Goal: Task Accomplishment & Management: Use online tool/utility

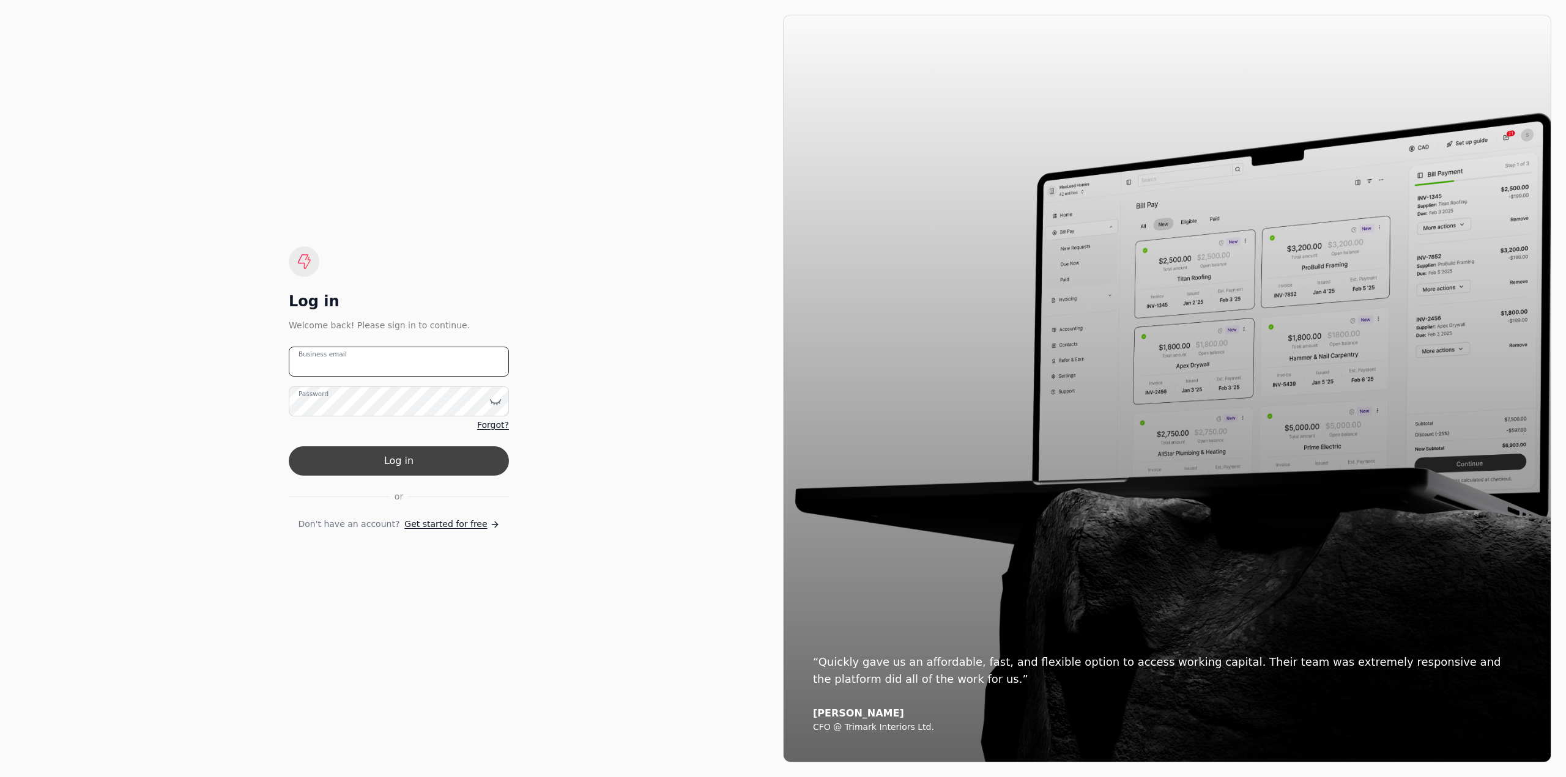
type email "[EMAIL_ADDRESS][DOMAIN_NAME]"
click at [439, 461] on button "Log in" at bounding box center [399, 460] width 220 height 29
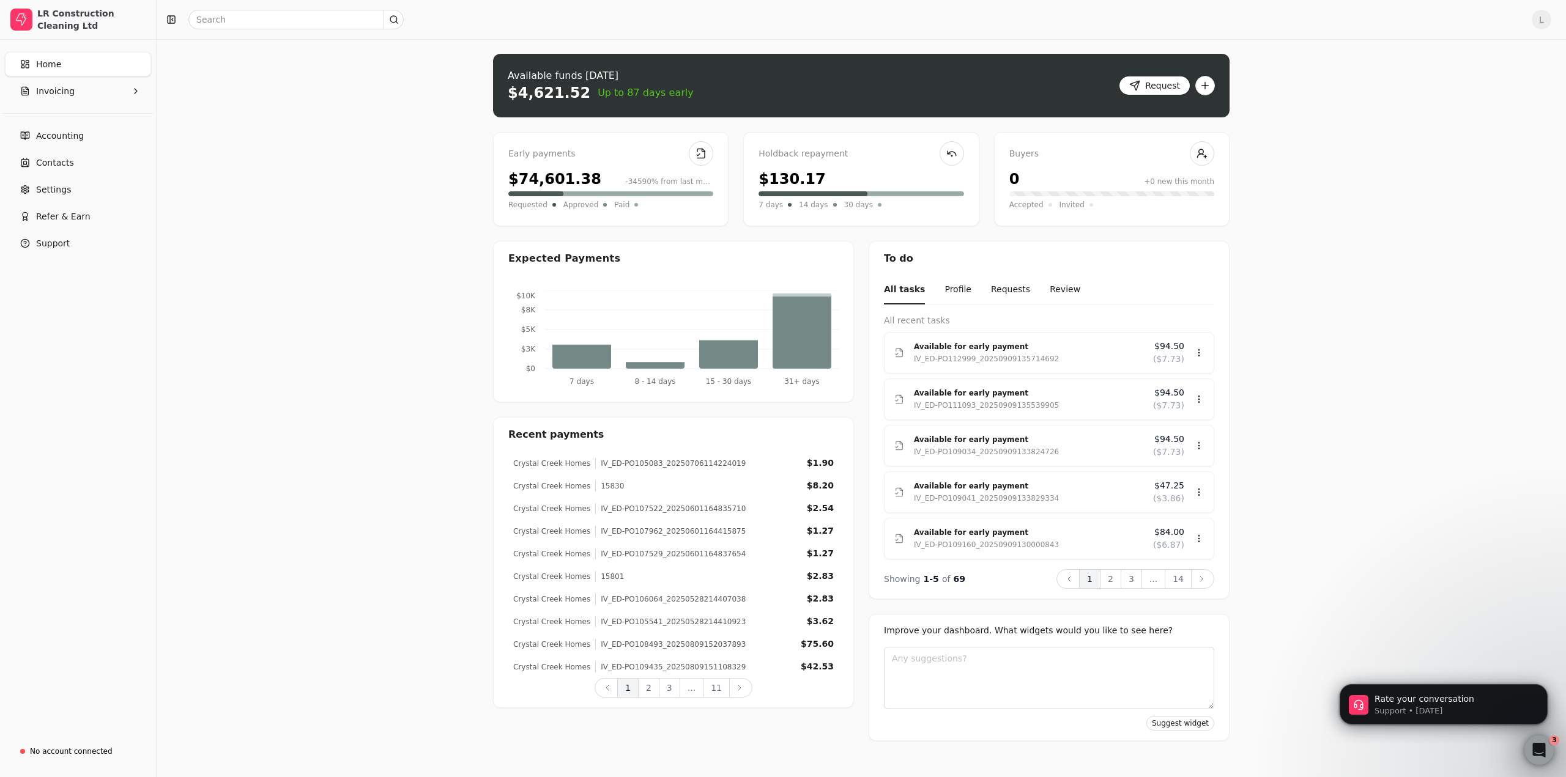
click at [1147, 83] on button "Request" at bounding box center [1155, 86] width 72 height 20
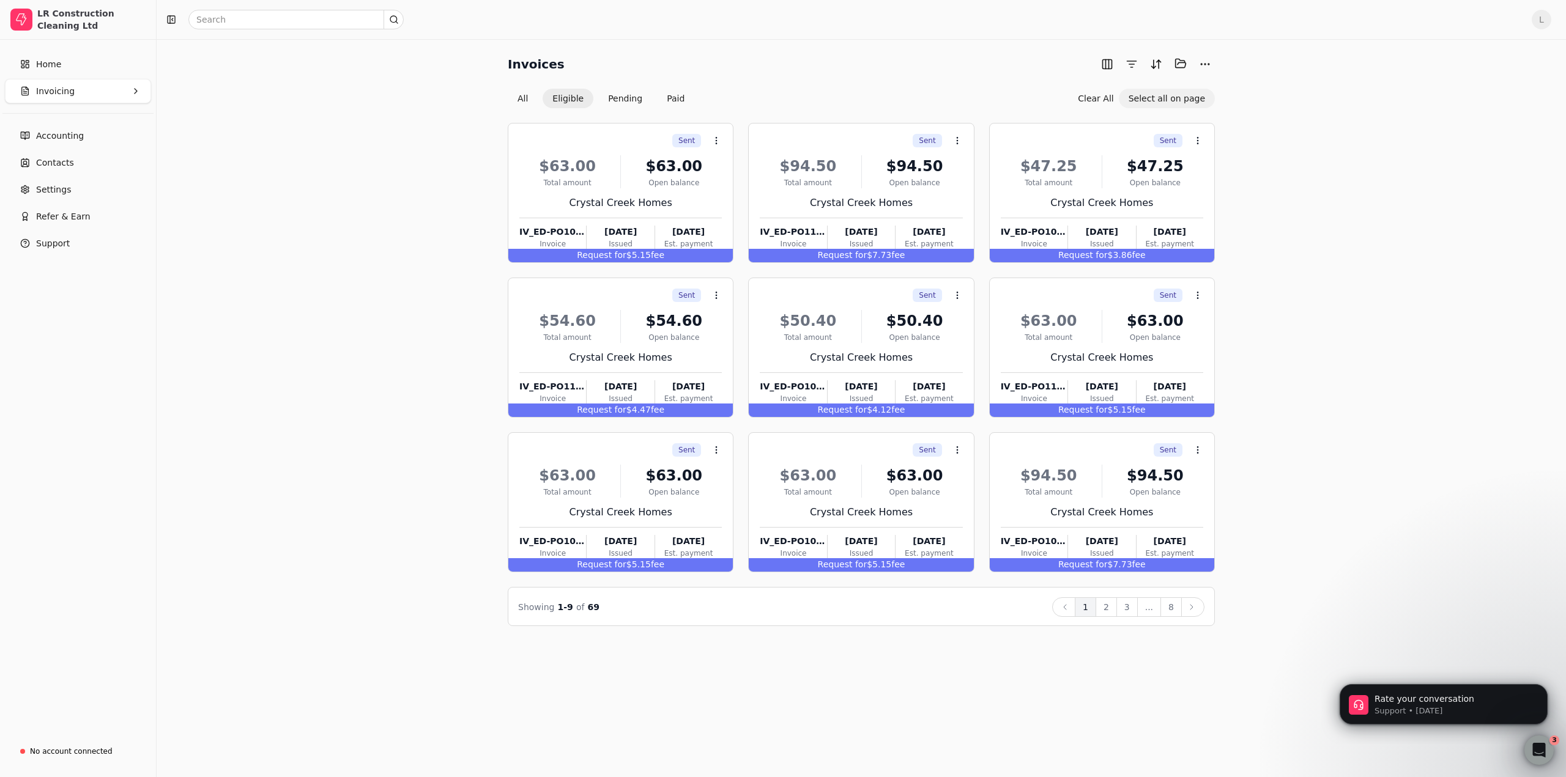
click at [1177, 95] on button "Select all on page" at bounding box center [1167, 99] width 96 height 20
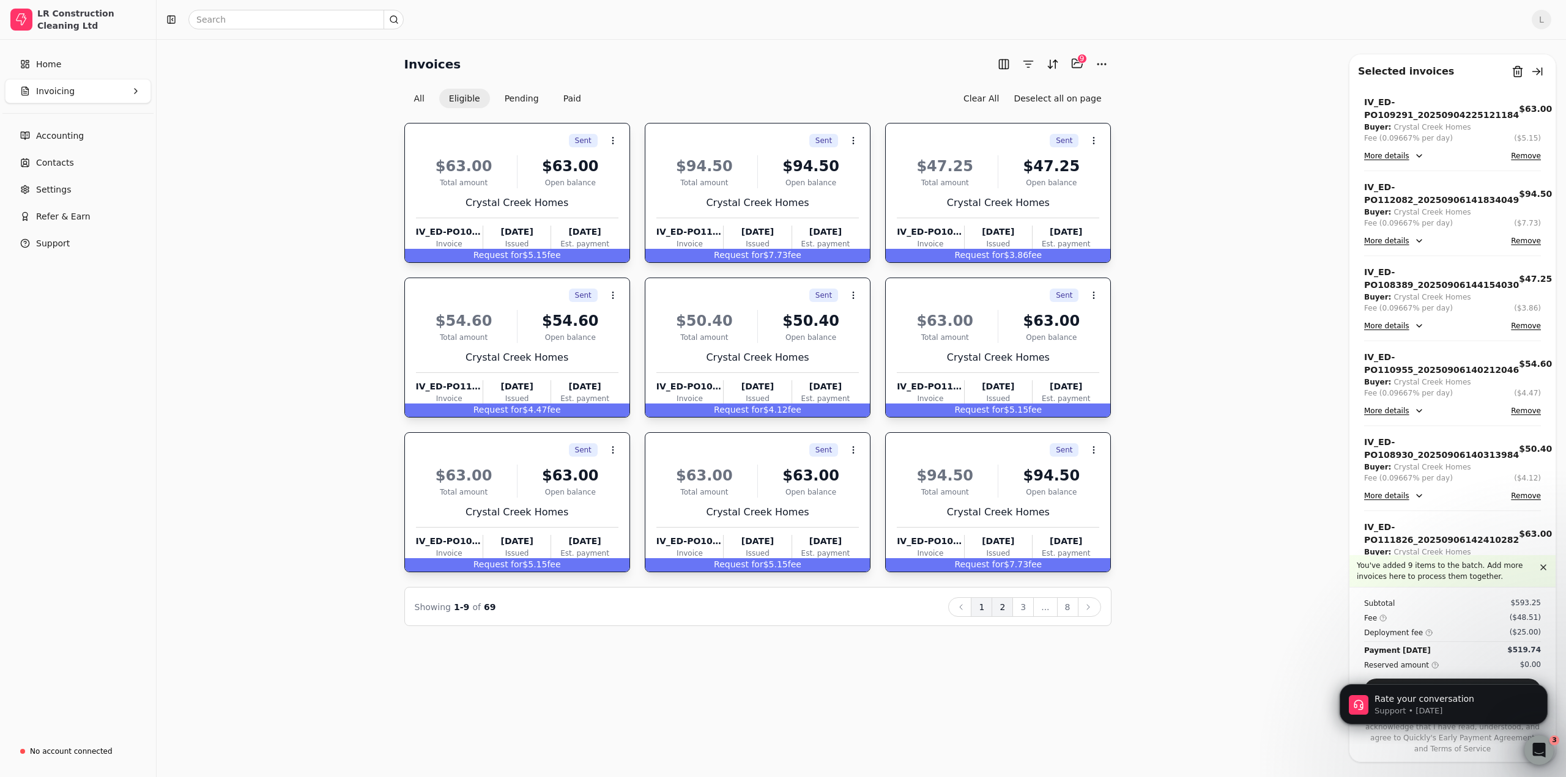
click at [1007, 611] on button "2" at bounding box center [1001, 608] width 21 height 20
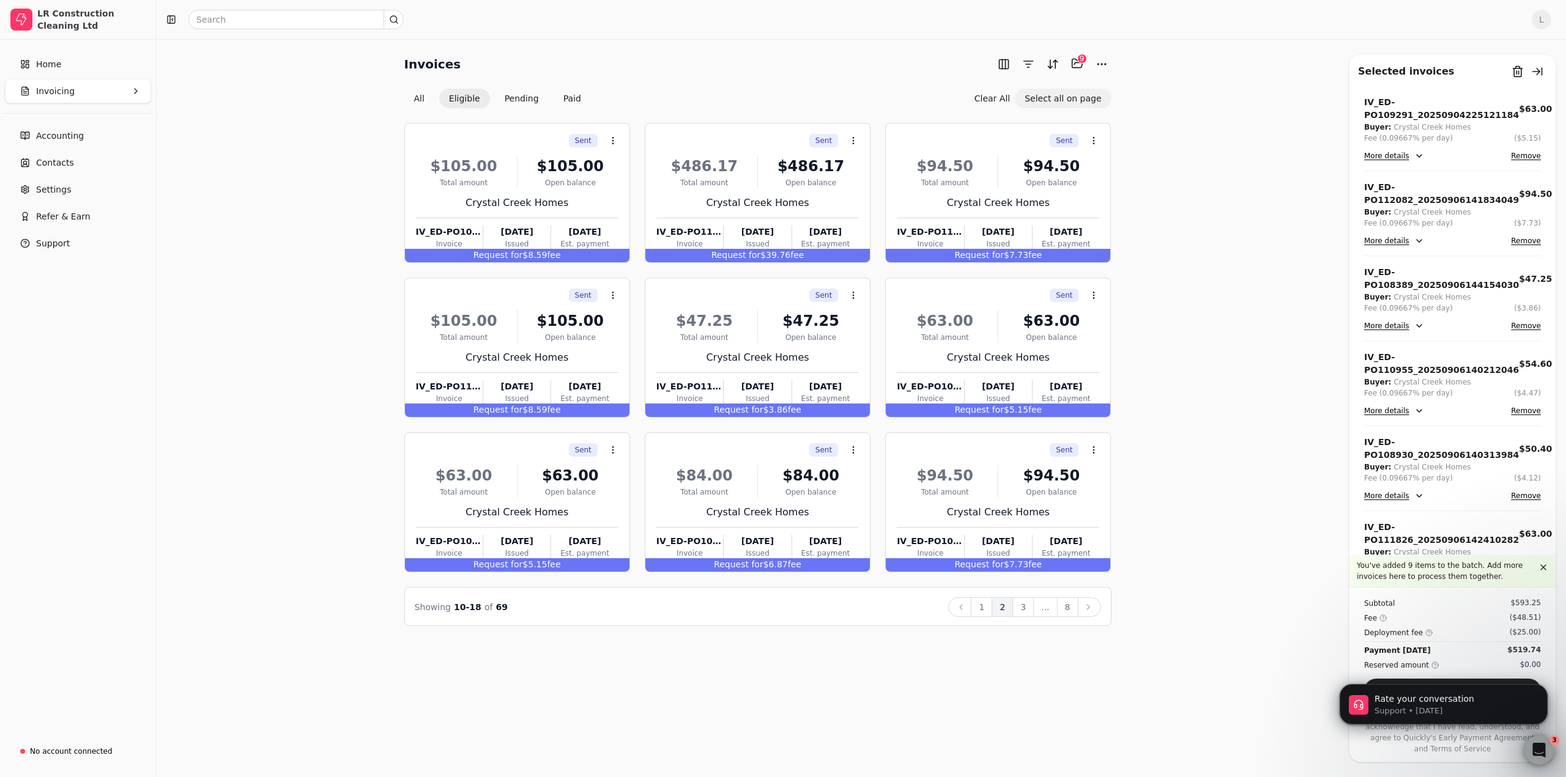
click at [1089, 103] on button "Select all on page" at bounding box center [1063, 99] width 96 height 20
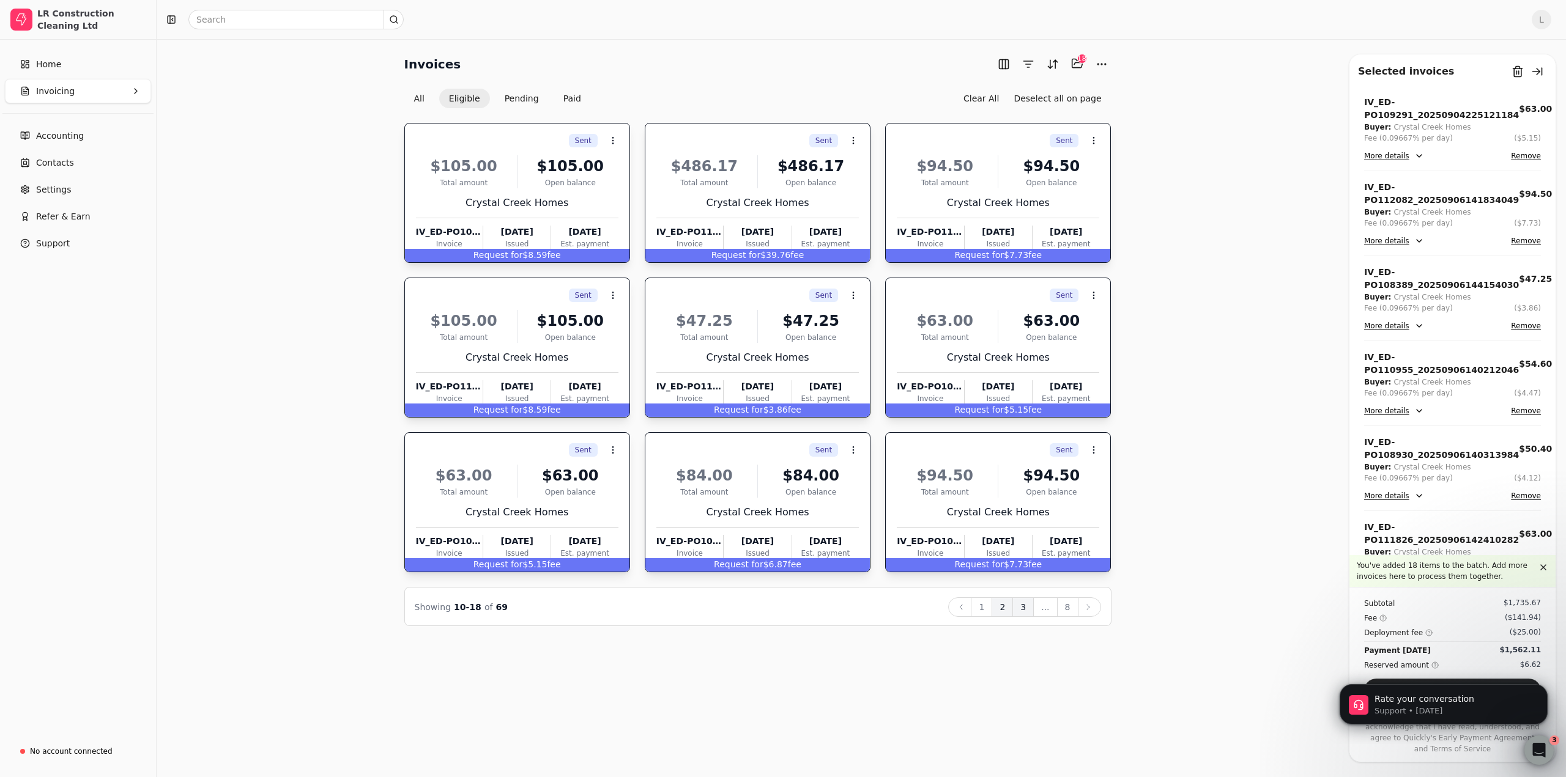
click at [1030, 609] on button "3" at bounding box center [1022, 608] width 21 height 20
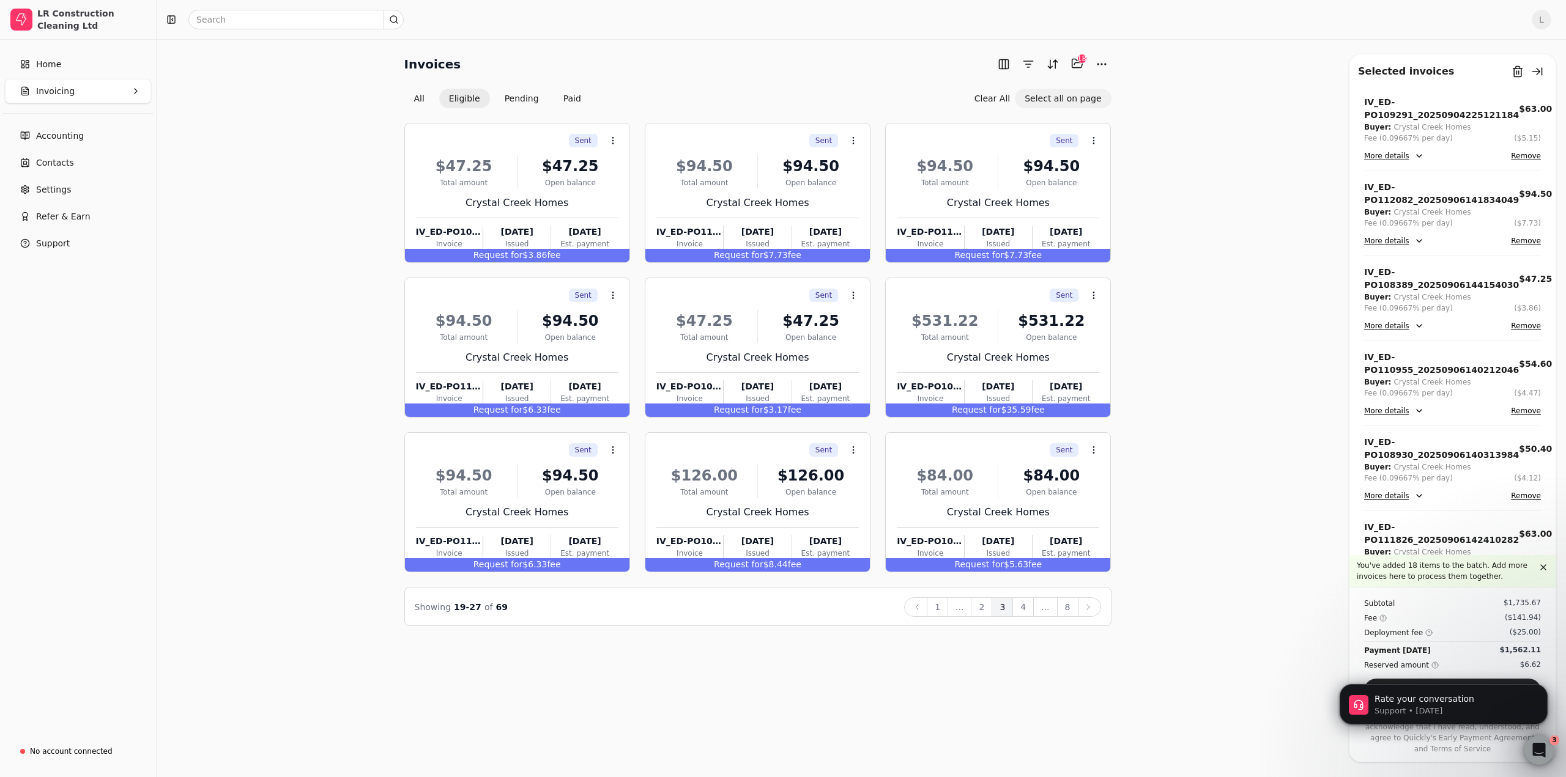
click at [1080, 104] on button "Select all on page" at bounding box center [1063, 99] width 96 height 20
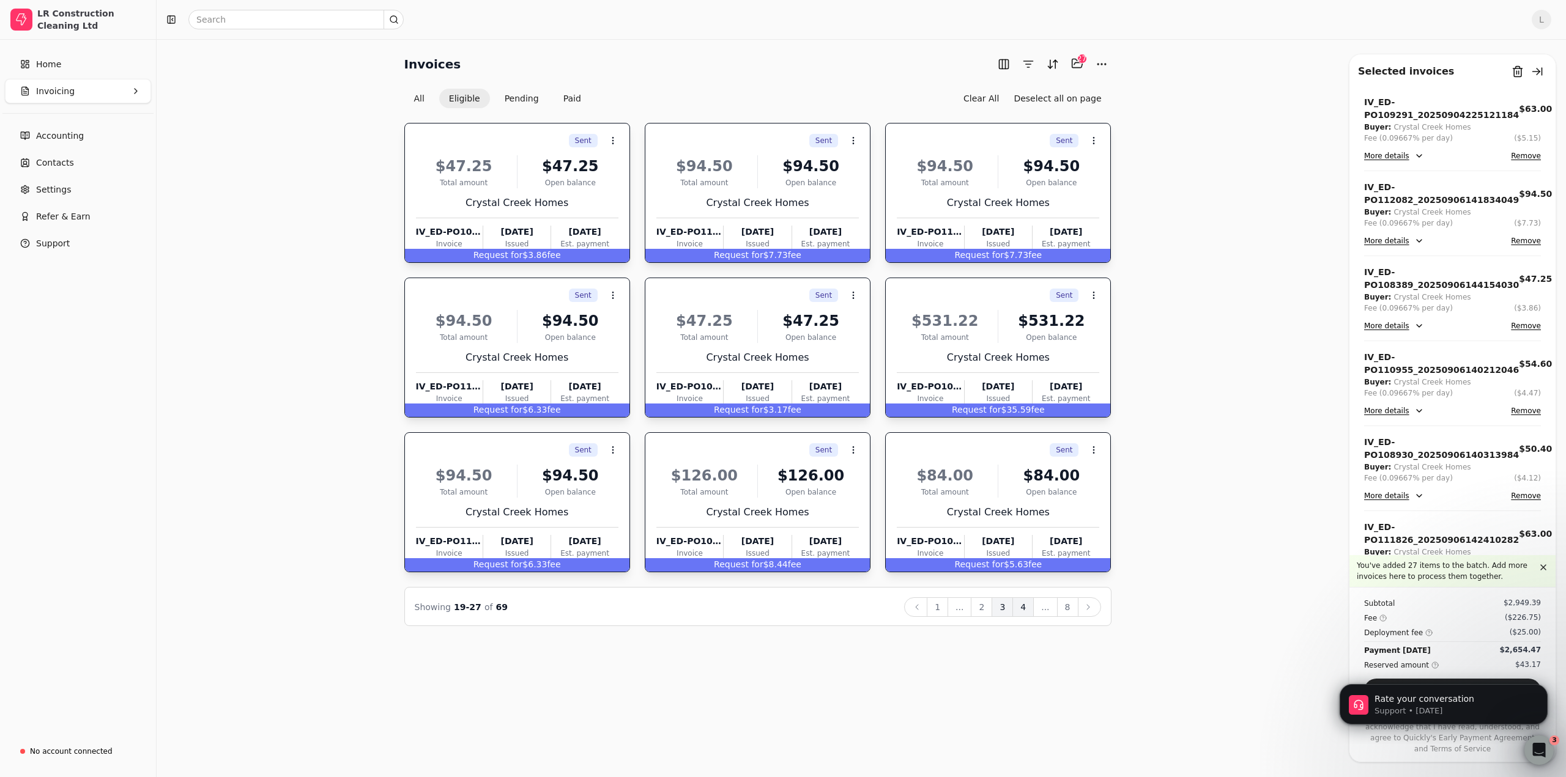
click at [1024, 614] on button "4" at bounding box center [1022, 608] width 21 height 20
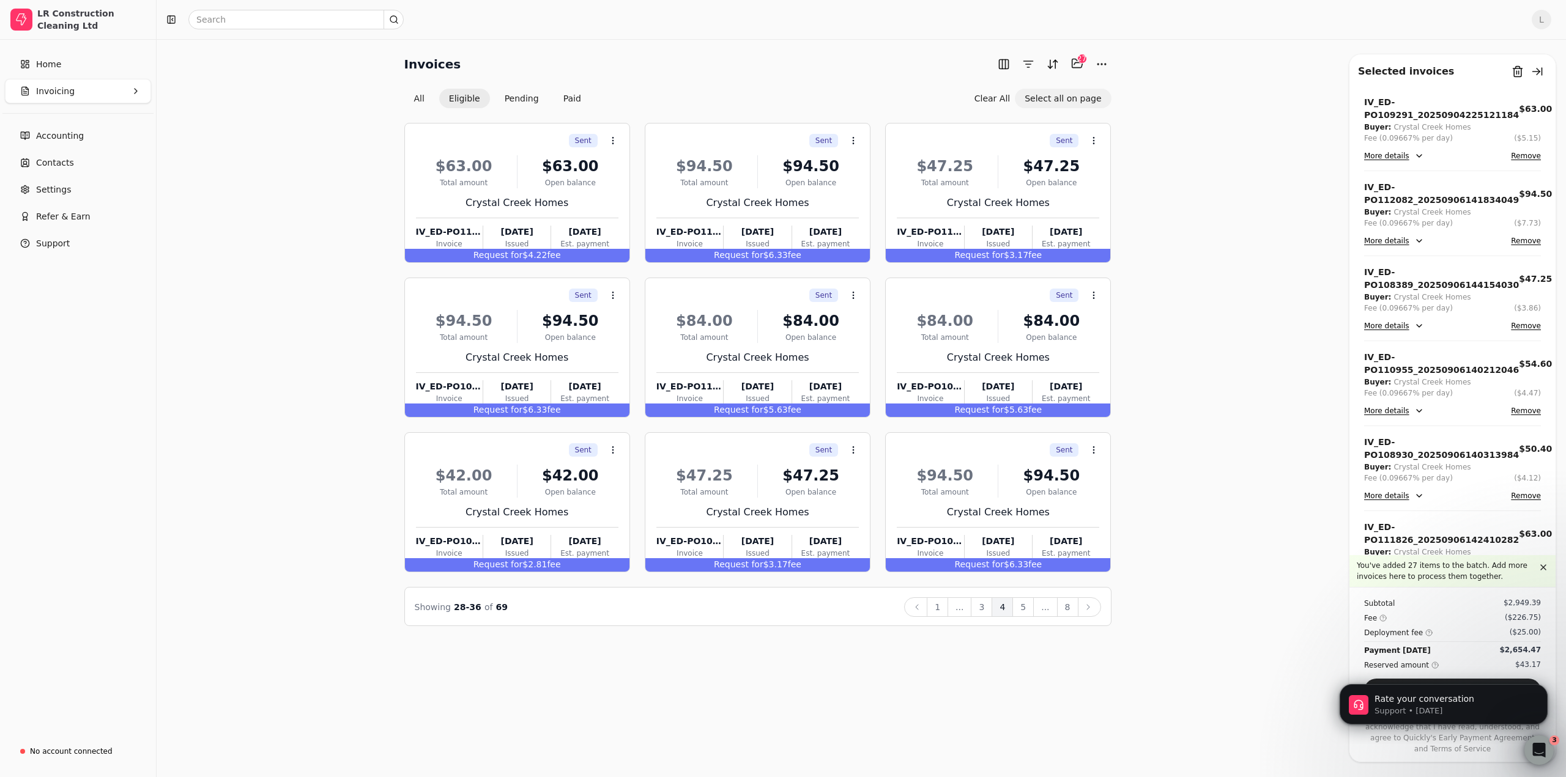
click at [1082, 101] on button "Select all on page" at bounding box center [1063, 99] width 96 height 20
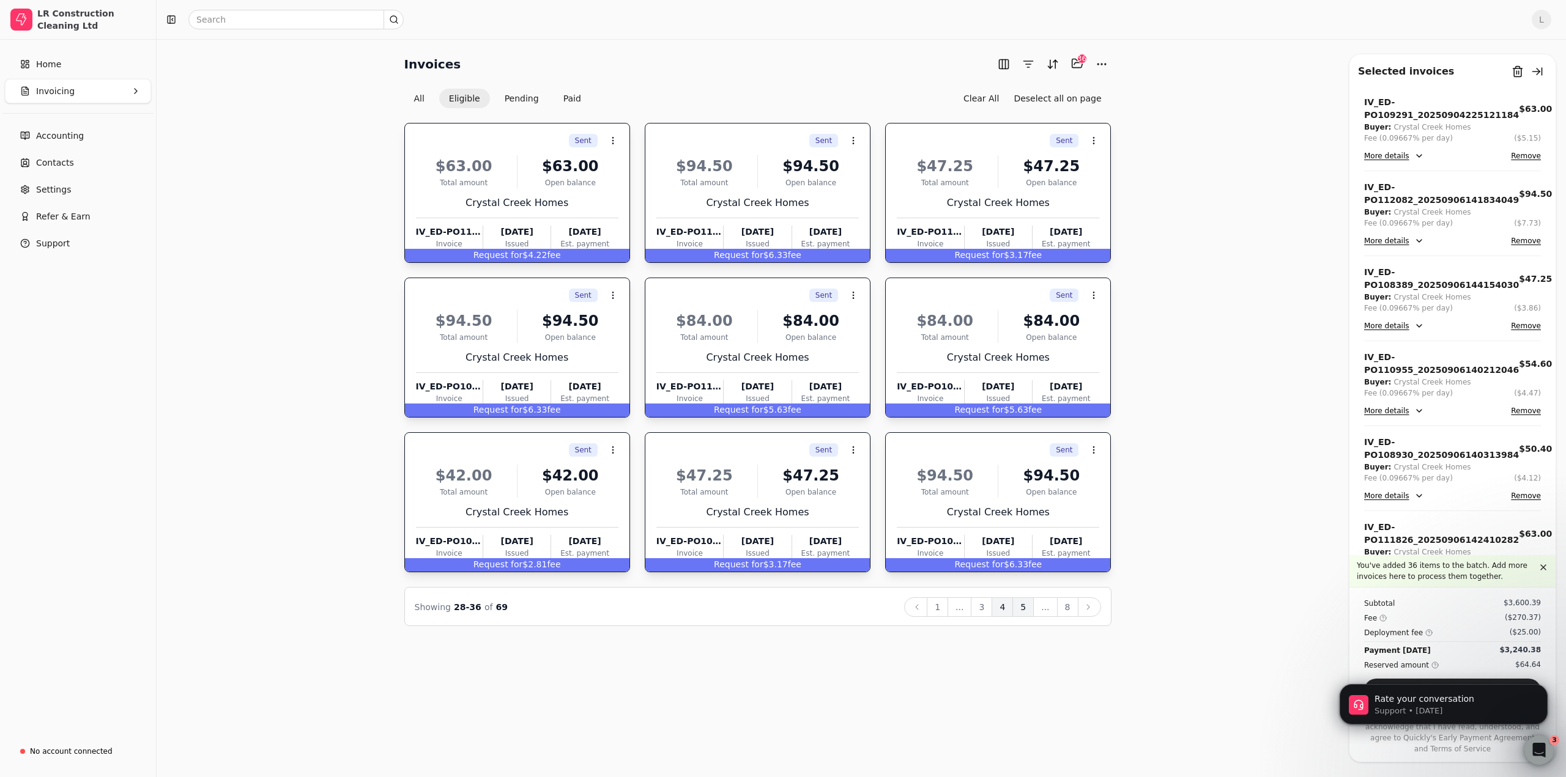
click at [1026, 612] on button "5" at bounding box center [1022, 608] width 21 height 20
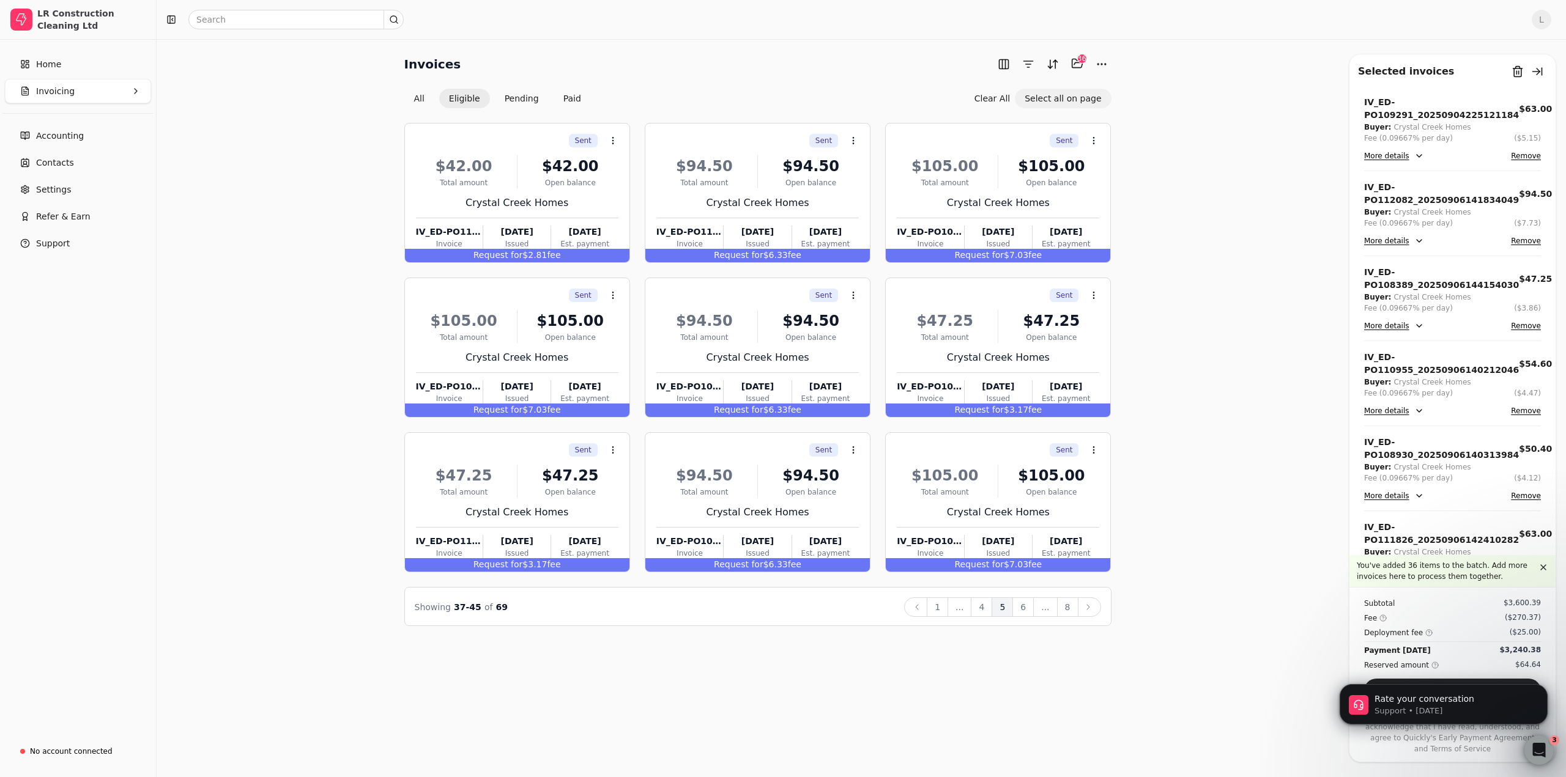
click at [1082, 101] on button "Select all on page" at bounding box center [1063, 99] width 96 height 20
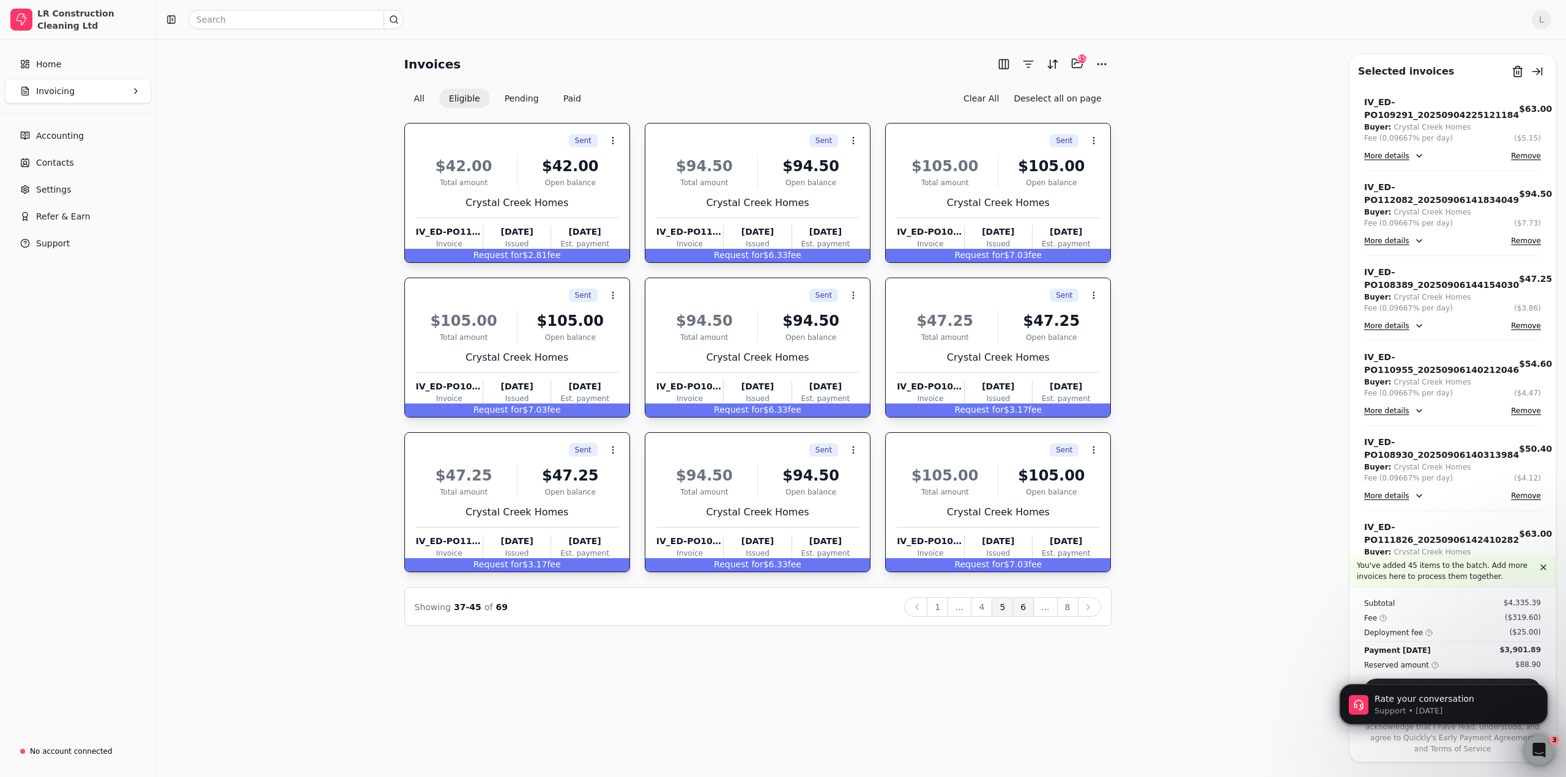
click at [1027, 608] on button "6" at bounding box center [1022, 608] width 21 height 20
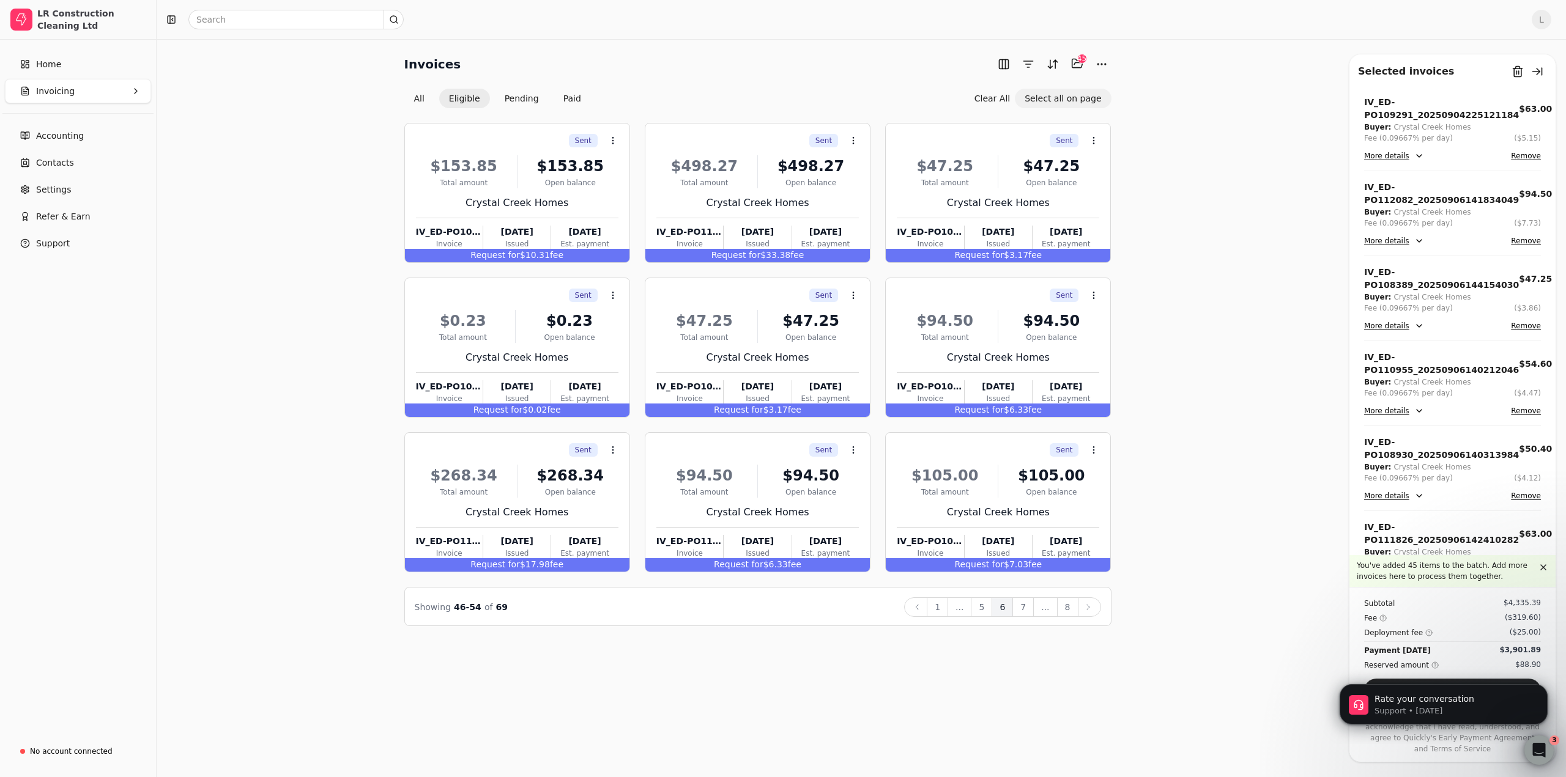
click at [1075, 103] on button "Select all on page" at bounding box center [1063, 99] width 96 height 20
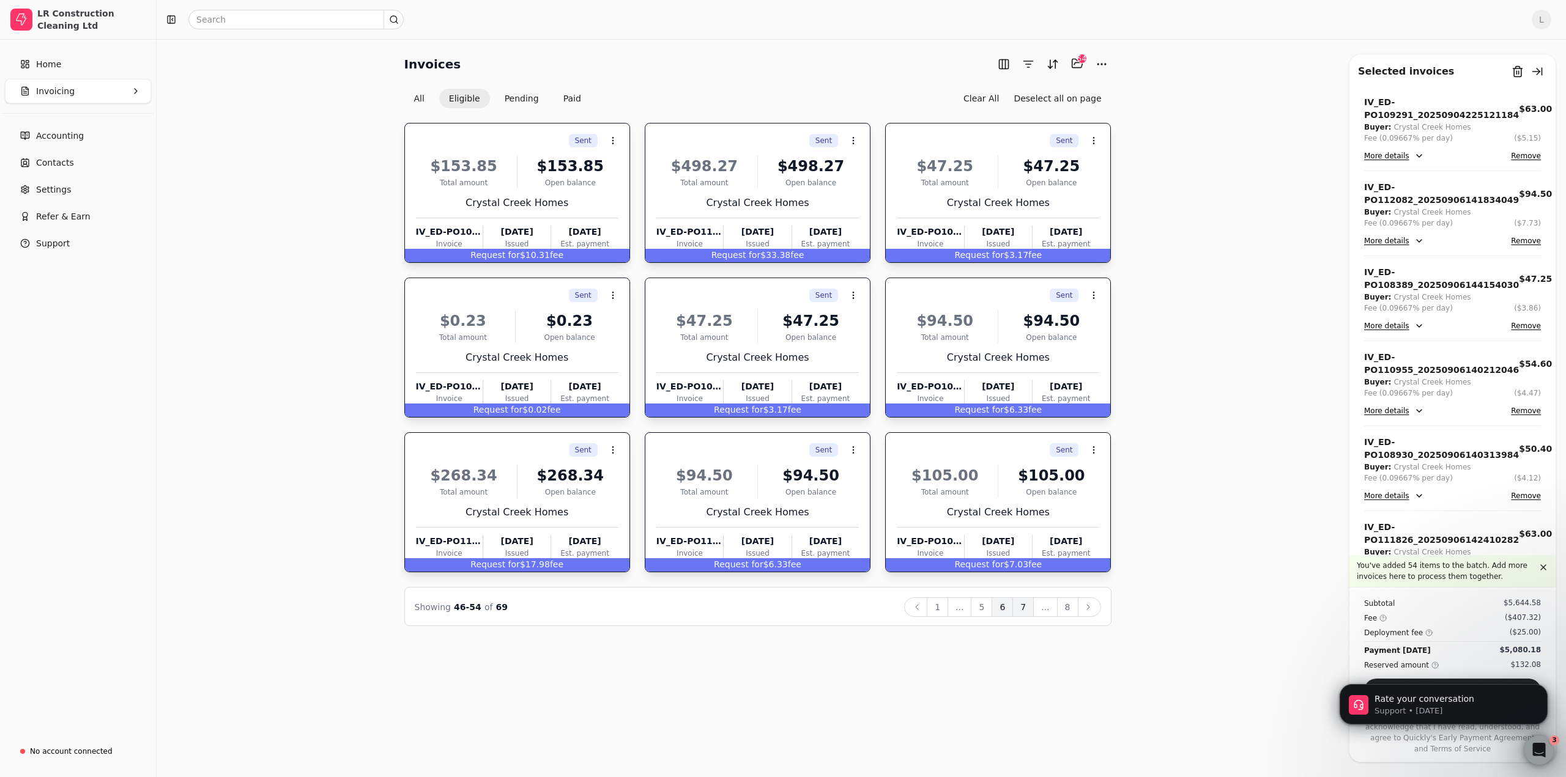
click at [1028, 613] on button "7" at bounding box center [1022, 608] width 21 height 20
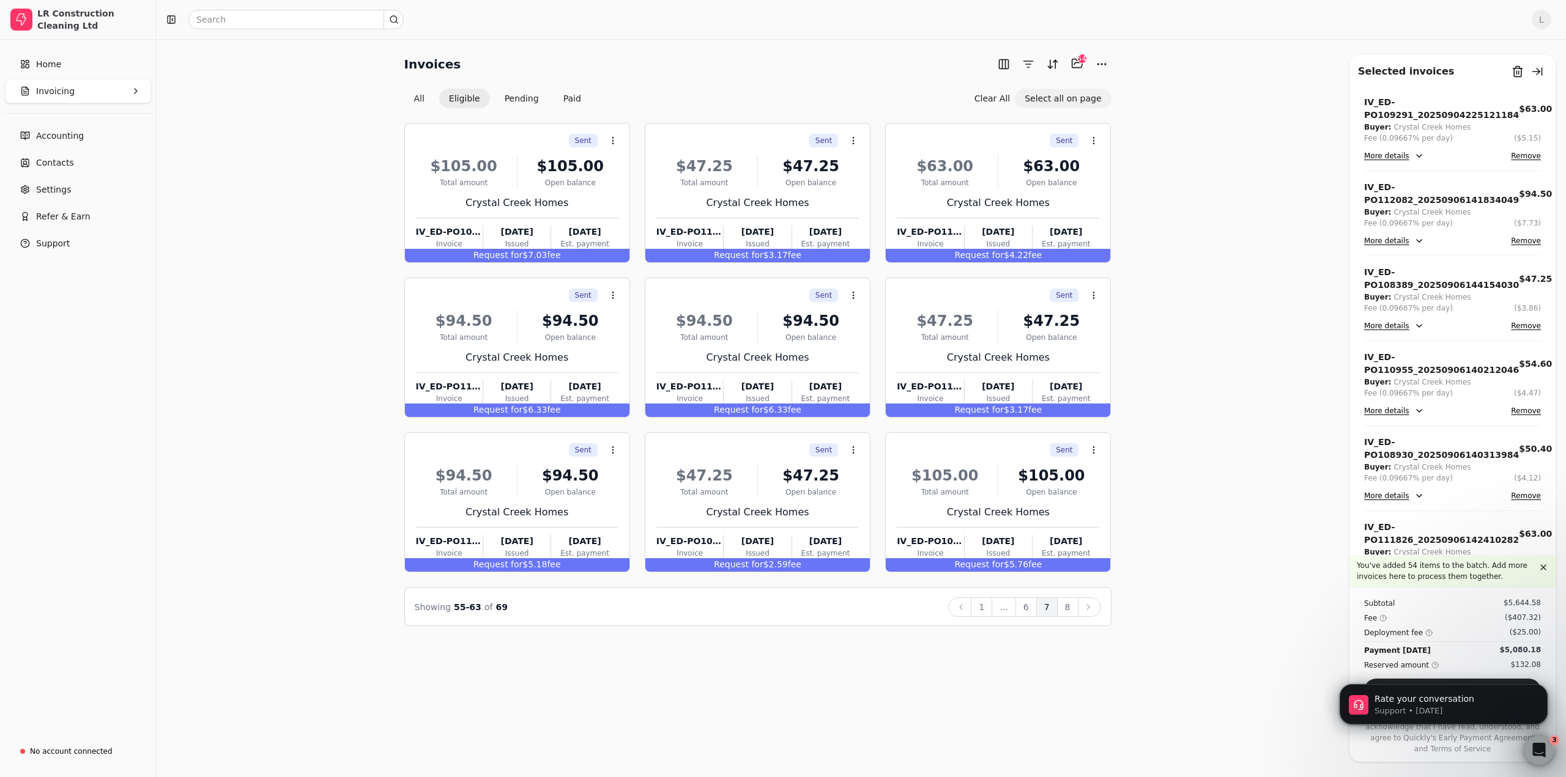
click at [1078, 102] on button "Select all on page" at bounding box center [1063, 99] width 96 height 20
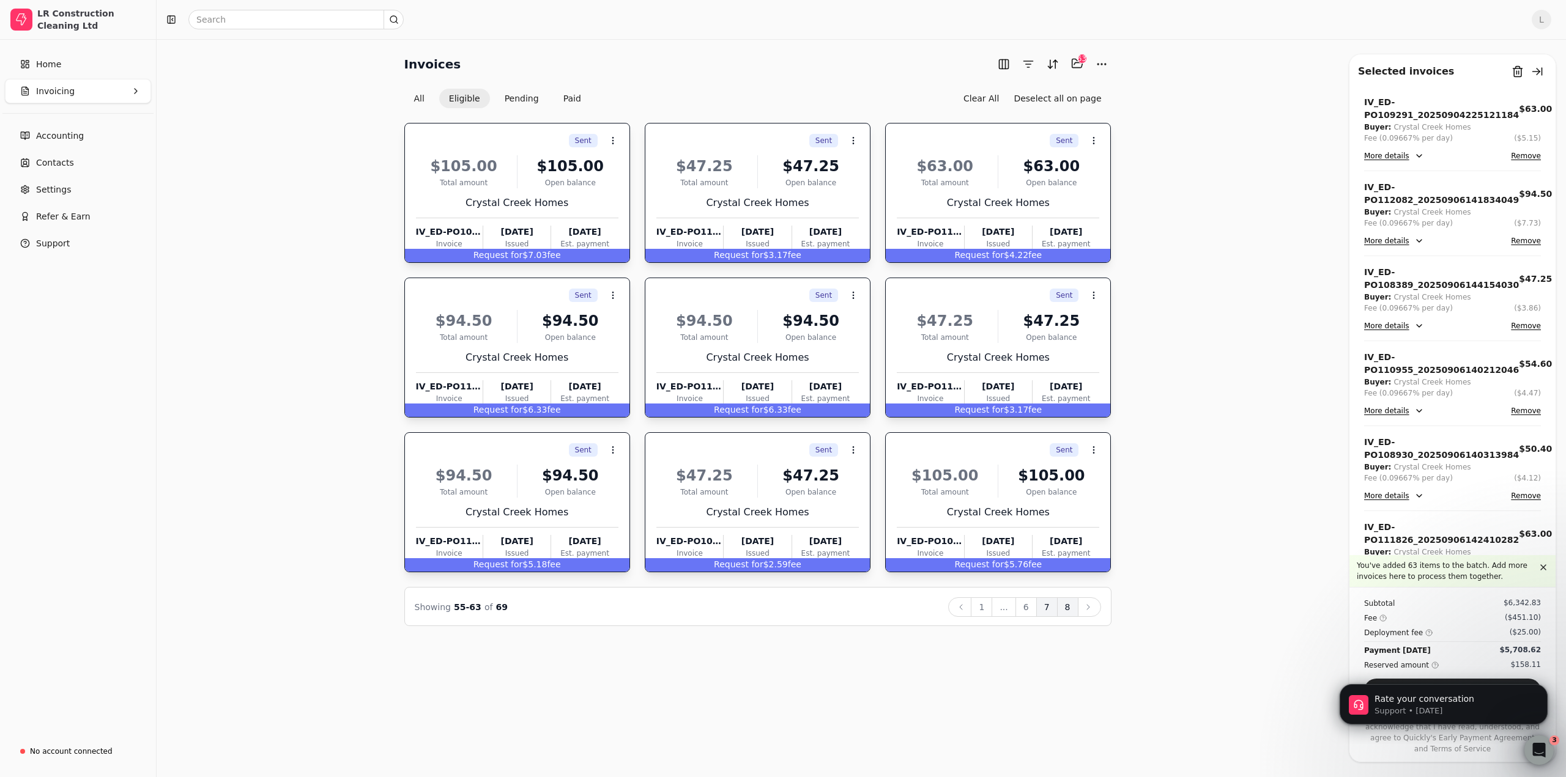
click at [1068, 607] on button "8" at bounding box center [1067, 608] width 21 height 20
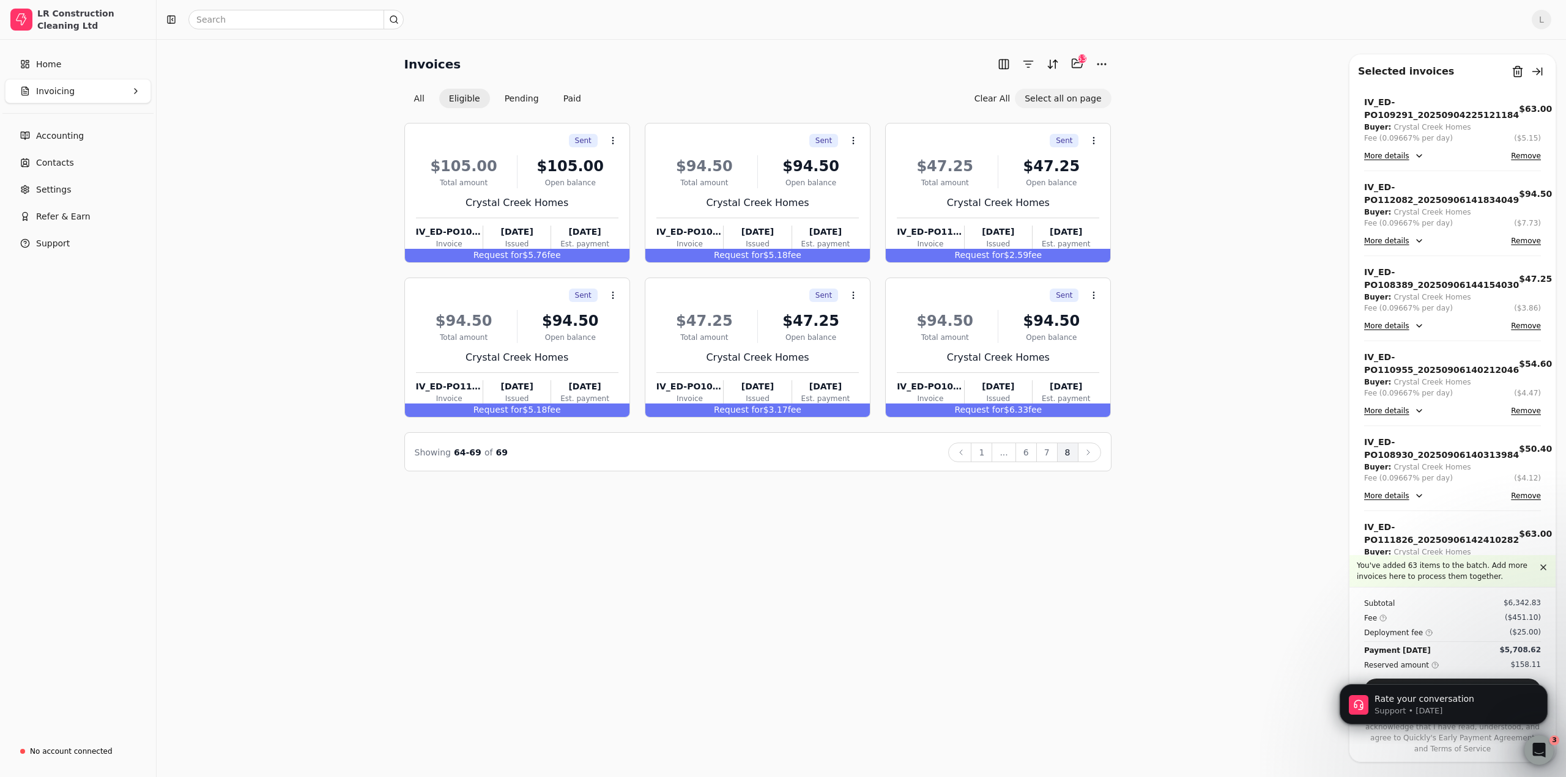
click at [1074, 103] on button "Select all on page" at bounding box center [1063, 99] width 96 height 20
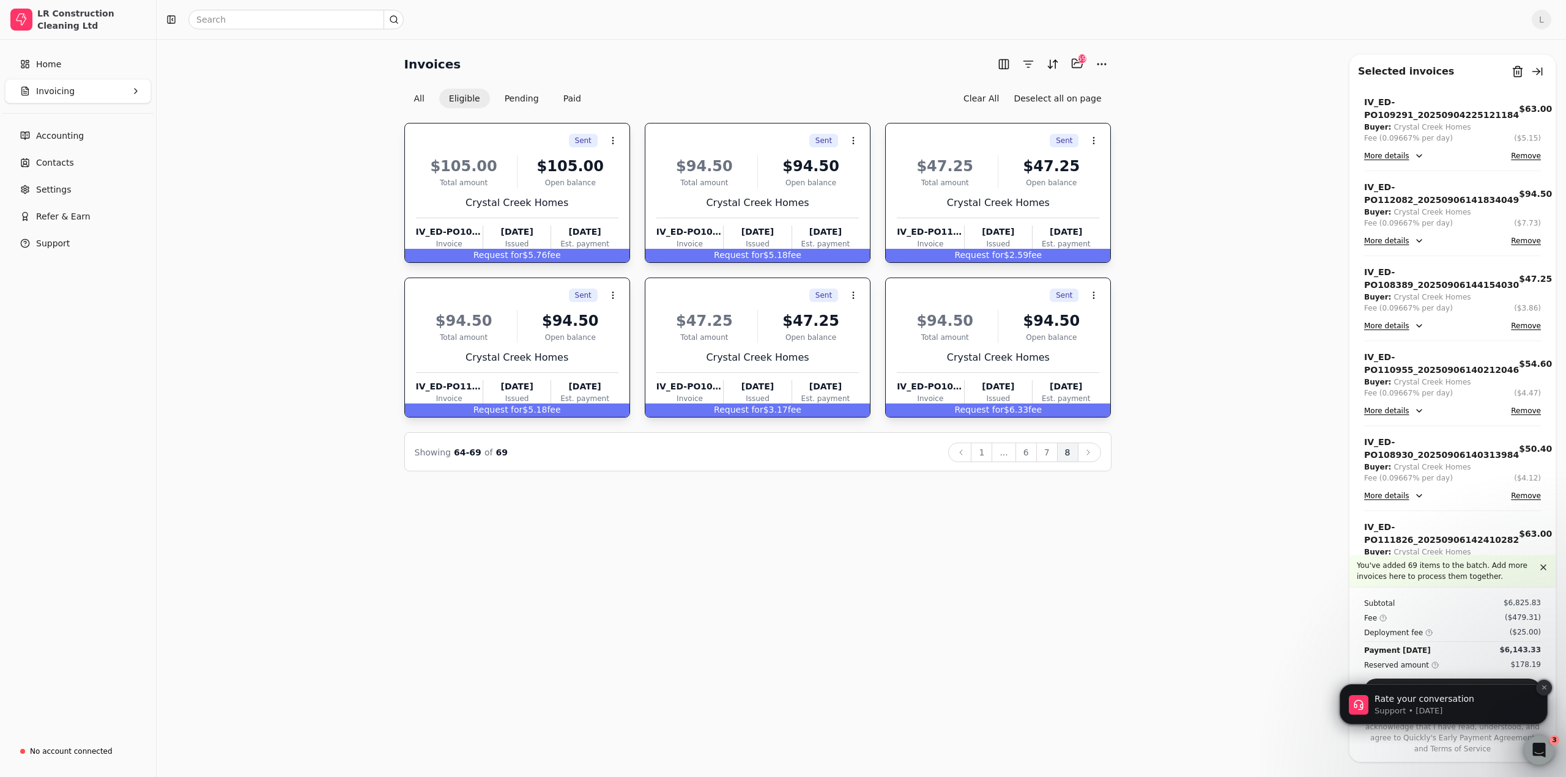
click at [1544, 689] on icon "Dismiss notification" at bounding box center [1543, 688] width 4 height 4
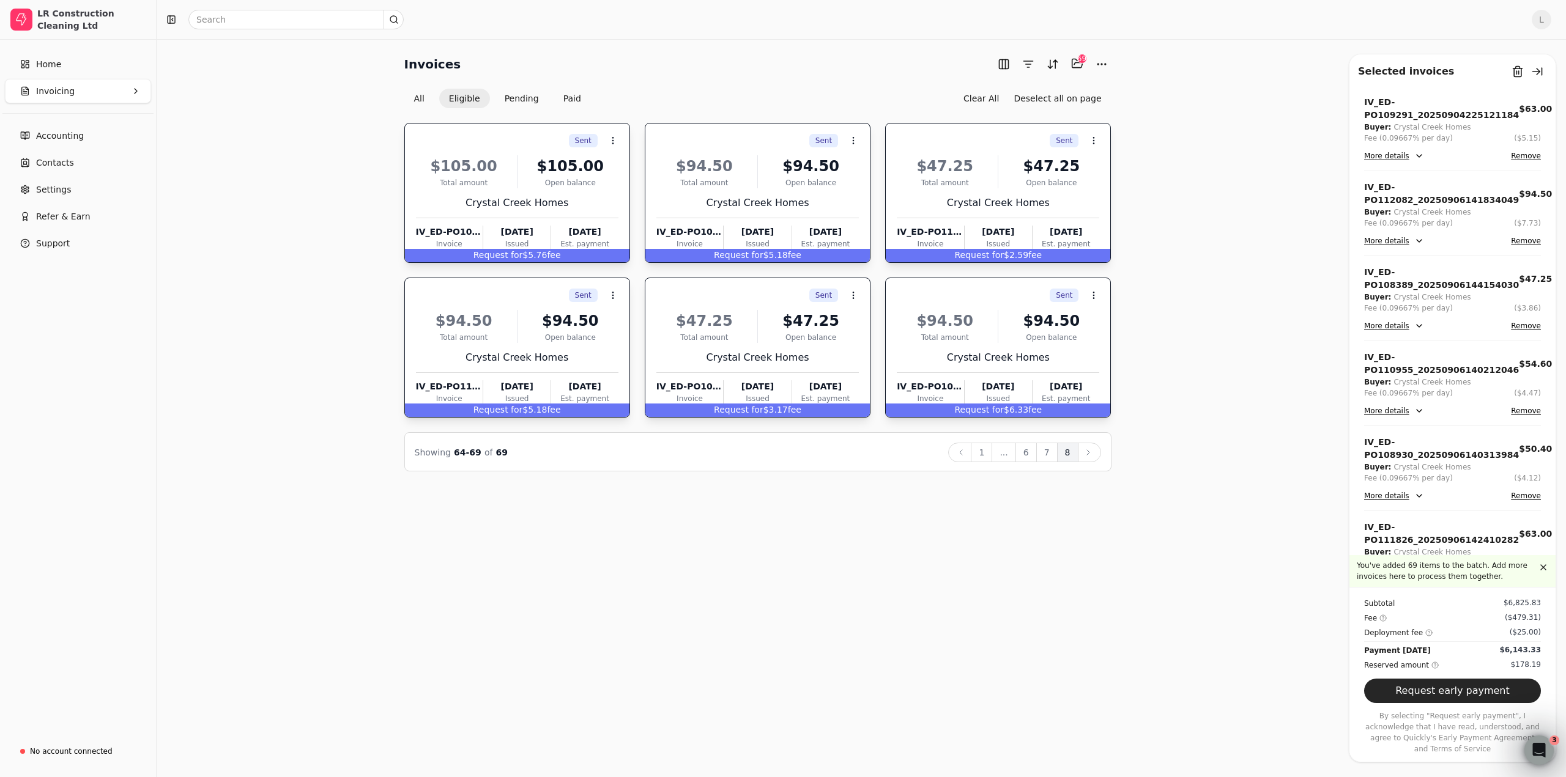
click at [1494, 703] on button "Request early payment" at bounding box center [1452, 691] width 177 height 24
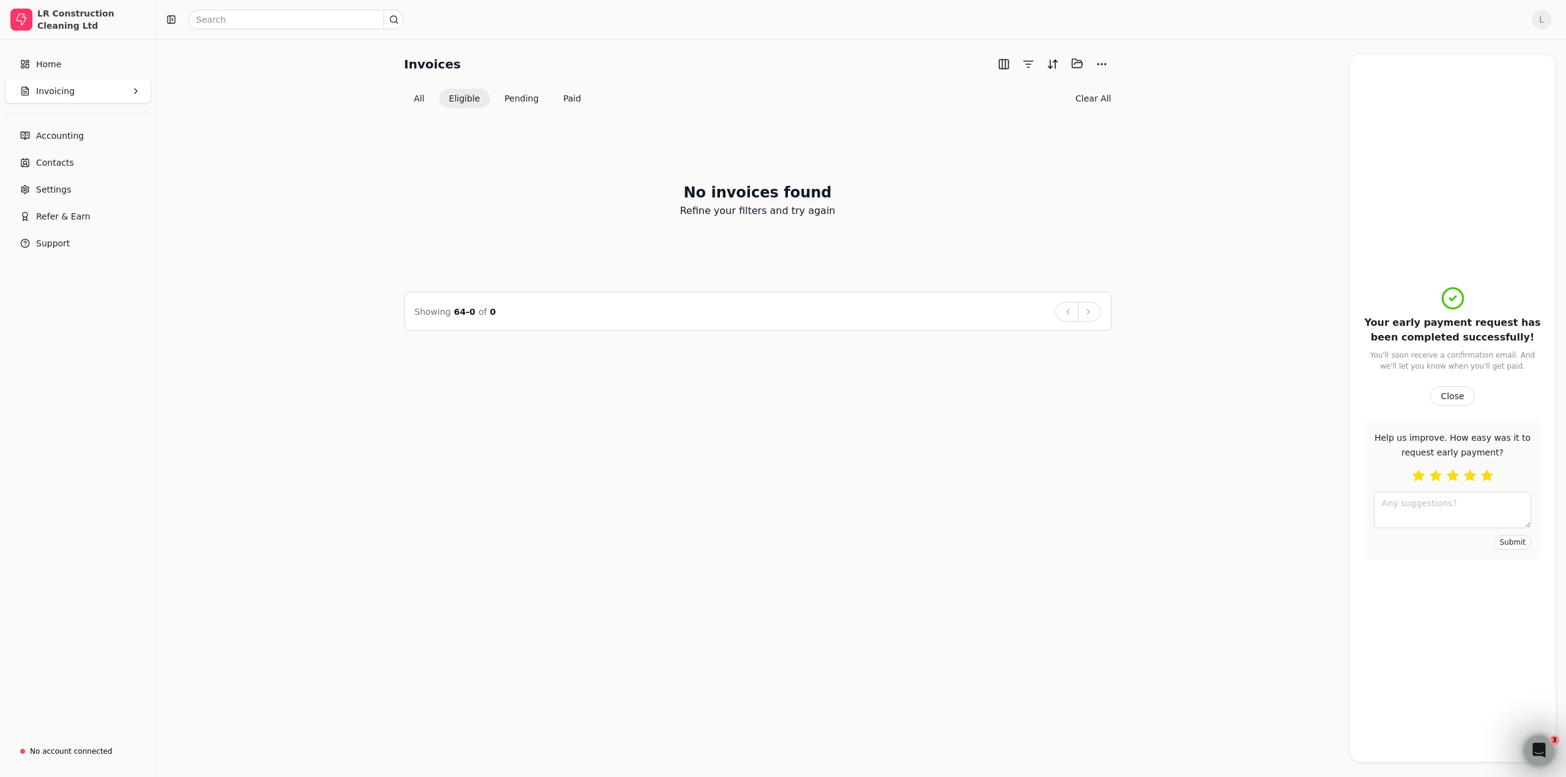
click at [1485, 475] on button "button" at bounding box center [1487, 476] width 12 height 12
click at [1505, 544] on button "Submit" at bounding box center [1512, 542] width 37 height 15
